Goal: Task Accomplishment & Management: Manage account settings

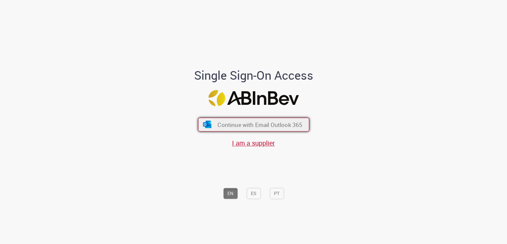
click at [298, 121] on span "Continue with Email Outlook 365" at bounding box center [260, 125] width 85 height 8
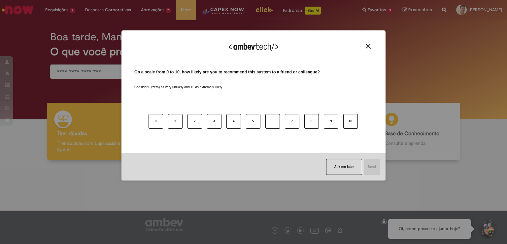
click at [369, 46] on img "Close" at bounding box center [368, 46] width 5 height 5
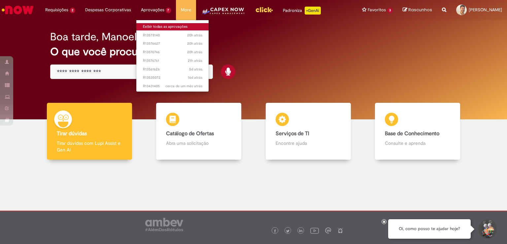
click at [151, 25] on link "Exibir todas as aprovações" at bounding box center [172, 26] width 73 height 7
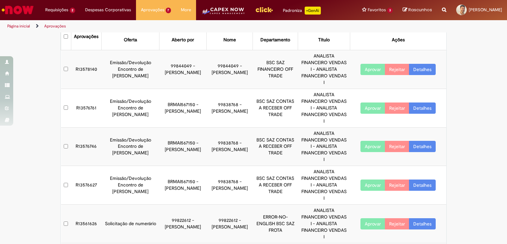
scroll to position [12, 0]
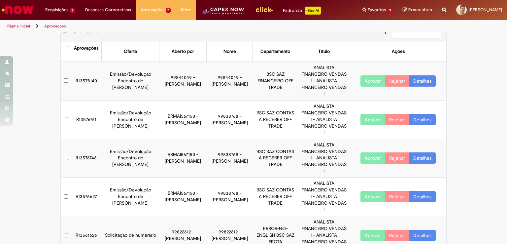
click at [421, 114] on link "Detalhes" at bounding box center [422, 119] width 27 height 11
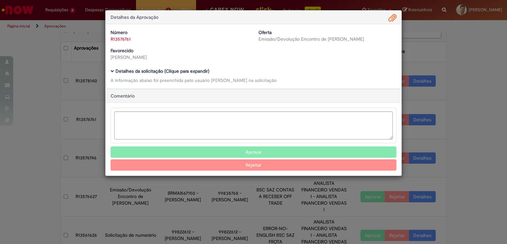
click at [180, 69] on b "Detalhes da solicitação (Clique para expandir)" at bounding box center [163, 71] width 94 height 6
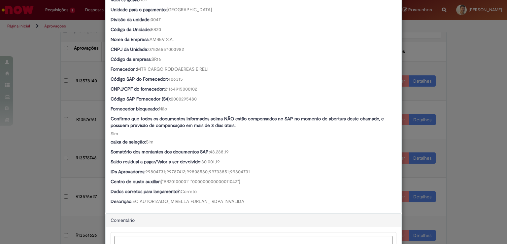
scroll to position [0, 0]
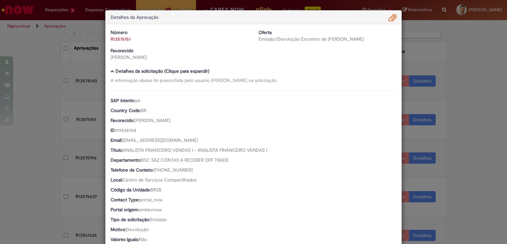
click at [389, 21] on span "Ambev Approval Modal" at bounding box center [392, 18] width 8 height 11
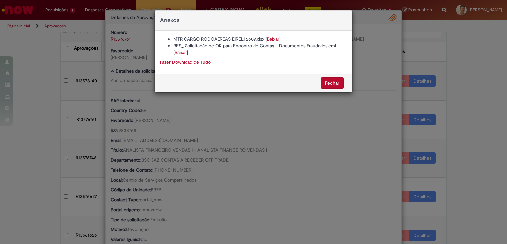
click at [181, 54] on link "Baixar" at bounding box center [181, 52] width 12 height 6
click at [336, 84] on button "Fechar" at bounding box center [332, 82] width 23 height 11
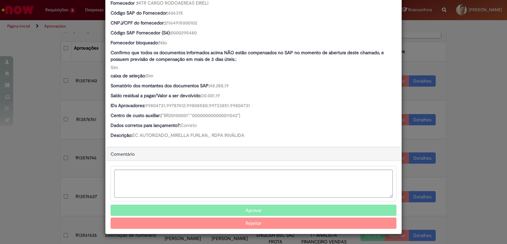
click at [217, 203] on div "Aprovar Rejeitar" at bounding box center [254, 197] width 296 height 73
click at [219, 208] on button "Aprovar" at bounding box center [254, 209] width 286 height 11
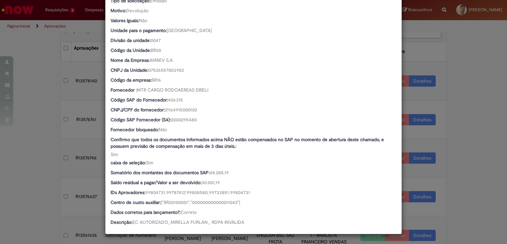
scroll to position [219, 0]
click at [35, 118] on div "Detalhes da Aprovação Número R13576761 Oferta Emissão/Devolução Encontro de Con…" at bounding box center [253, 122] width 507 height 244
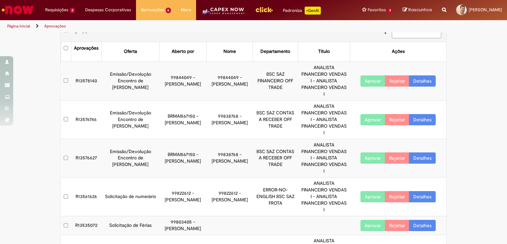
click at [426, 114] on link "Detalhes" at bounding box center [422, 119] width 27 height 11
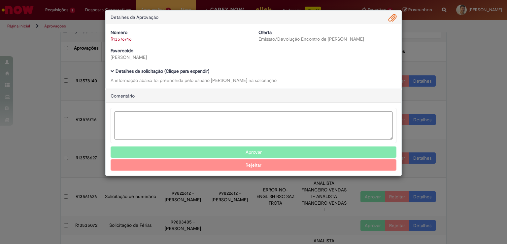
click at [178, 69] on b "Detalhes da solicitação (Clique para expandir)" at bounding box center [163, 71] width 94 height 6
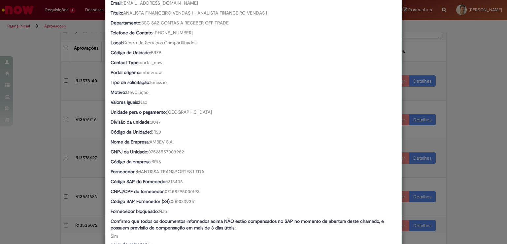
scroll to position [0, 0]
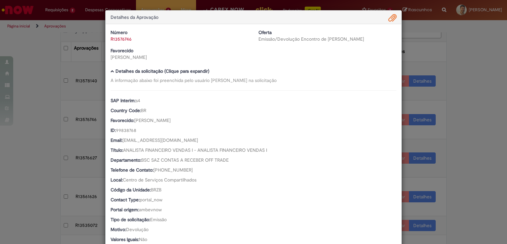
click at [392, 21] on span "Ambev Approval Modal" at bounding box center [392, 18] width 8 height 11
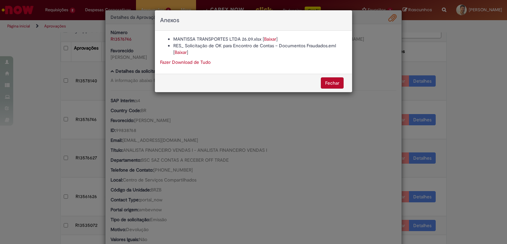
click at [333, 86] on button "Fechar" at bounding box center [332, 82] width 23 height 11
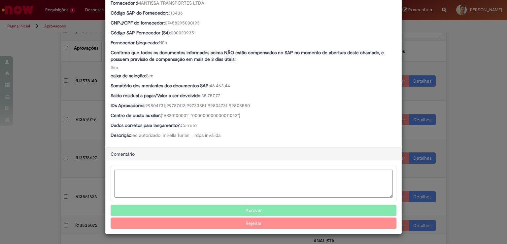
click at [256, 213] on button "Aprovar" at bounding box center [254, 209] width 286 height 11
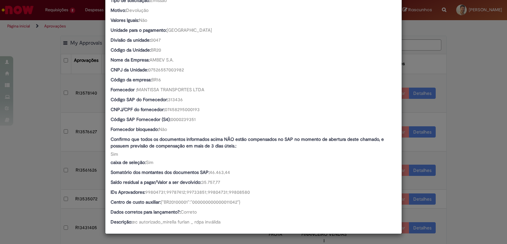
click at [477, 103] on div "Detalhes da Aprovação Número R13576746 Oferta Emissão/Devolução Encontro de Con…" at bounding box center [253, 122] width 507 height 244
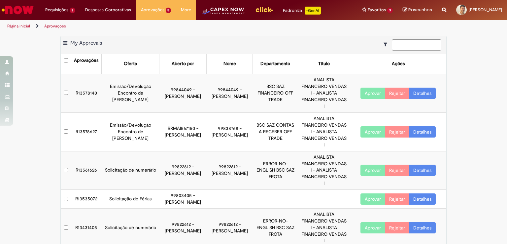
scroll to position [219, 0]
click at [424, 126] on link "Detalhes" at bounding box center [422, 131] width 27 height 11
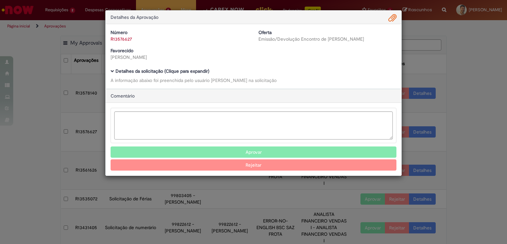
click at [161, 70] on b "Detalhes da solicitação (Clique para expandir)" at bounding box center [163, 71] width 94 height 6
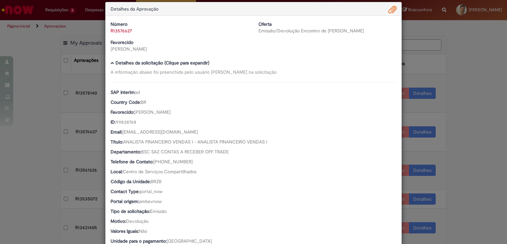
scroll to position [0, 0]
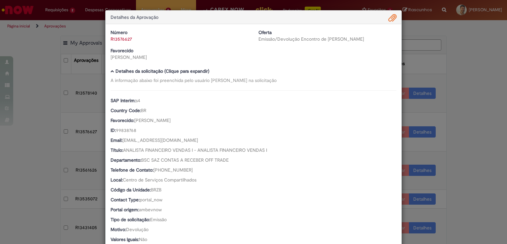
click at [393, 18] on span "Ambev Approval Modal" at bounding box center [392, 18] width 8 height 11
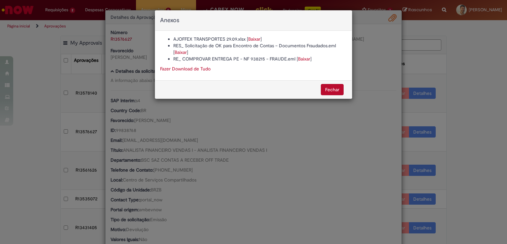
click at [304, 60] on link "Baixar" at bounding box center [304, 59] width 12 height 6
click at [185, 51] on link "Baixar" at bounding box center [181, 52] width 12 height 6
click at [330, 89] on button "Fechar" at bounding box center [332, 89] width 23 height 11
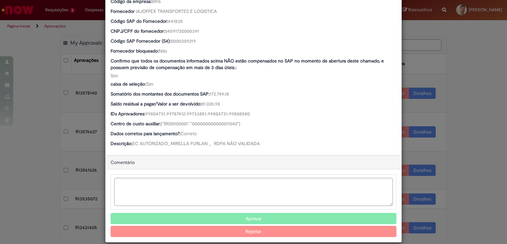
scroll to position [297, 0]
click at [264, 214] on button "Aprovar" at bounding box center [254, 218] width 286 height 11
